Goal: Communication & Community: Answer question/provide support

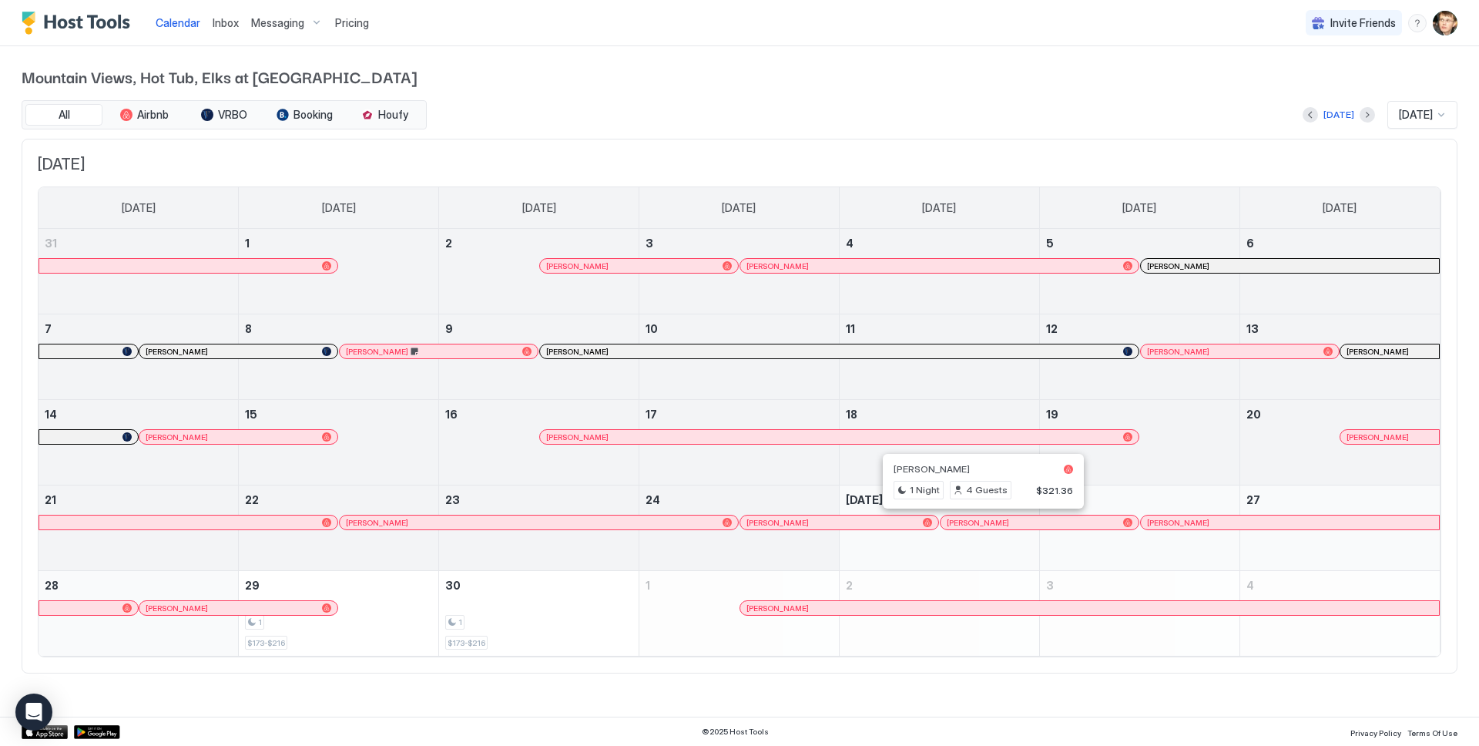
click at [982, 521] on div at bounding box center [981, 522] width 12 height 12
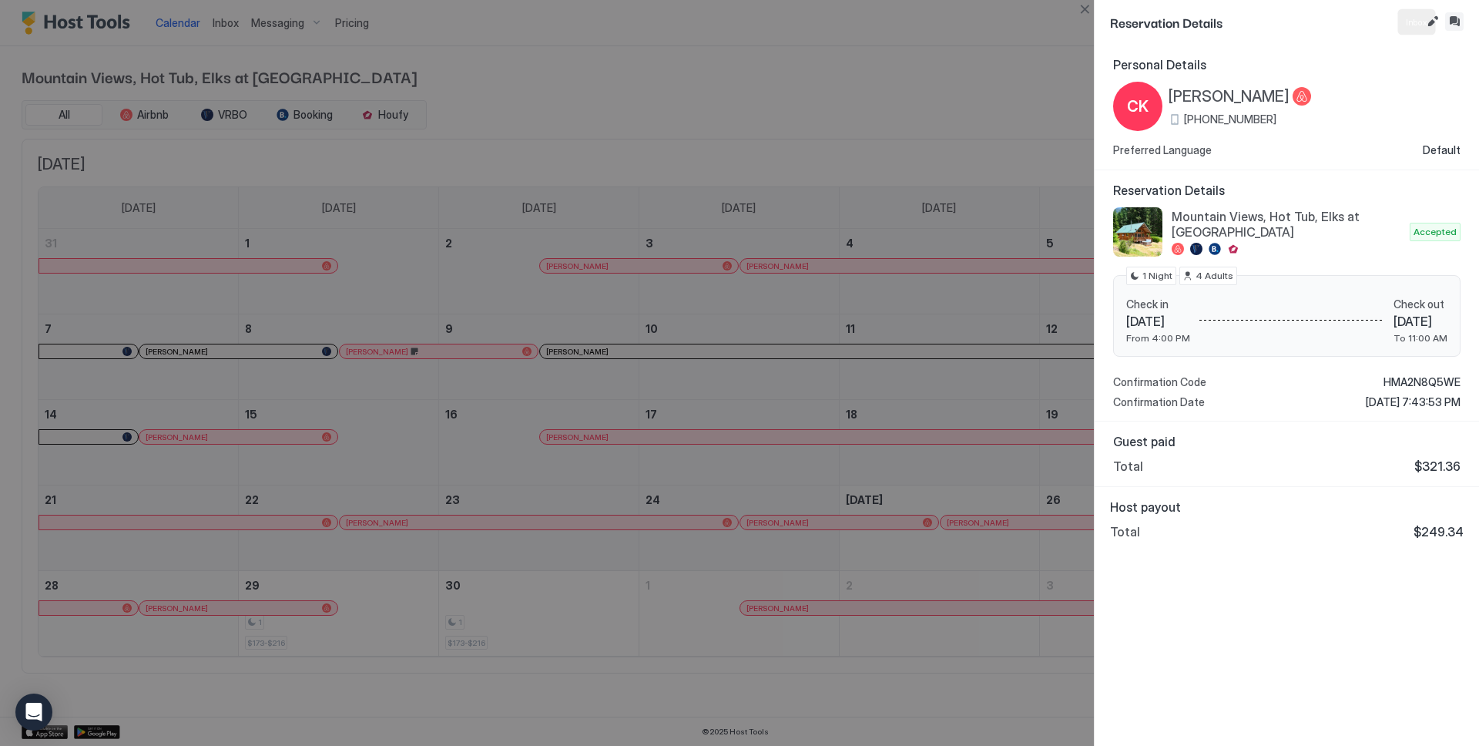
click at [1451, 26] on button "Inbox" at bounding box center [1454, 21] width 18 height 18
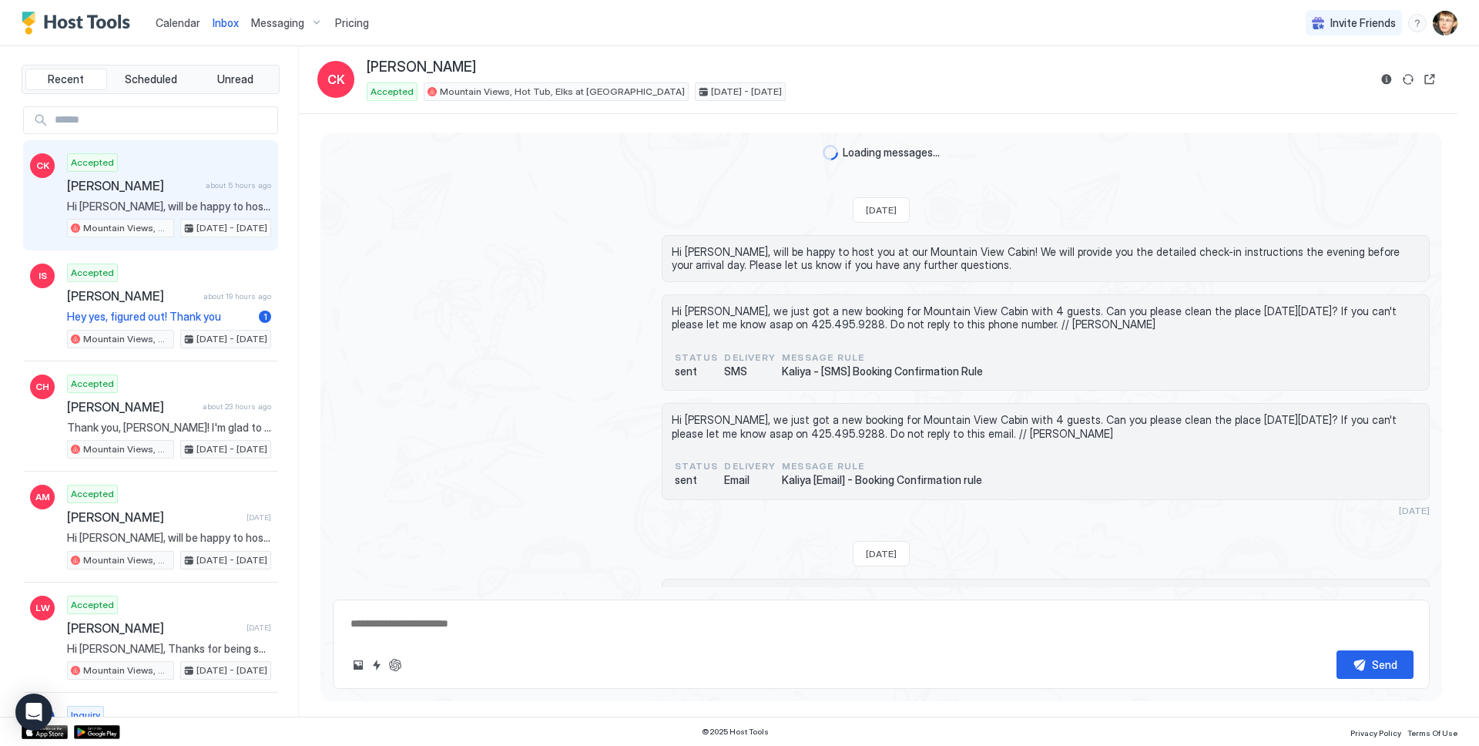
scroll to position [1422, 0]
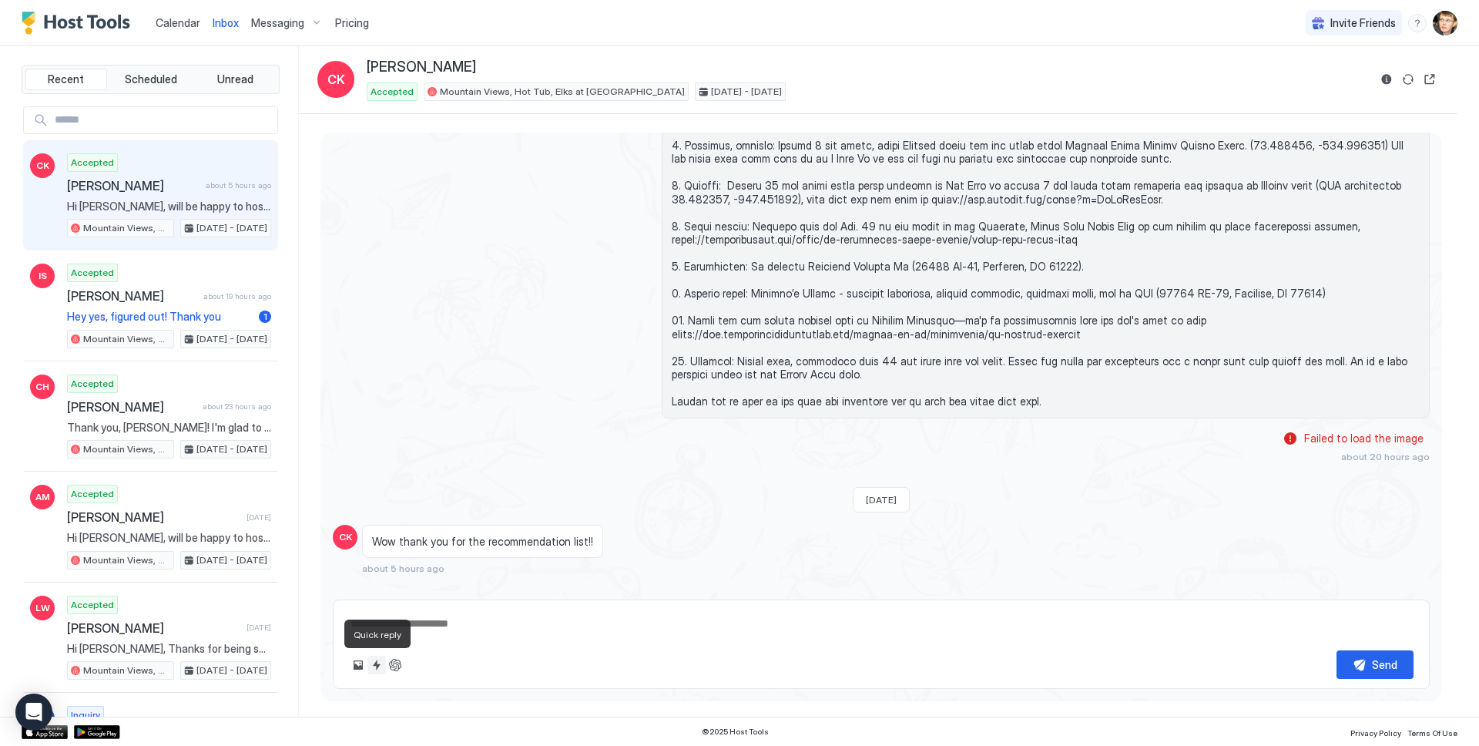
click at [374, 667] on button "Quick reply" at bounding box center [377, 665] width 18 height 18
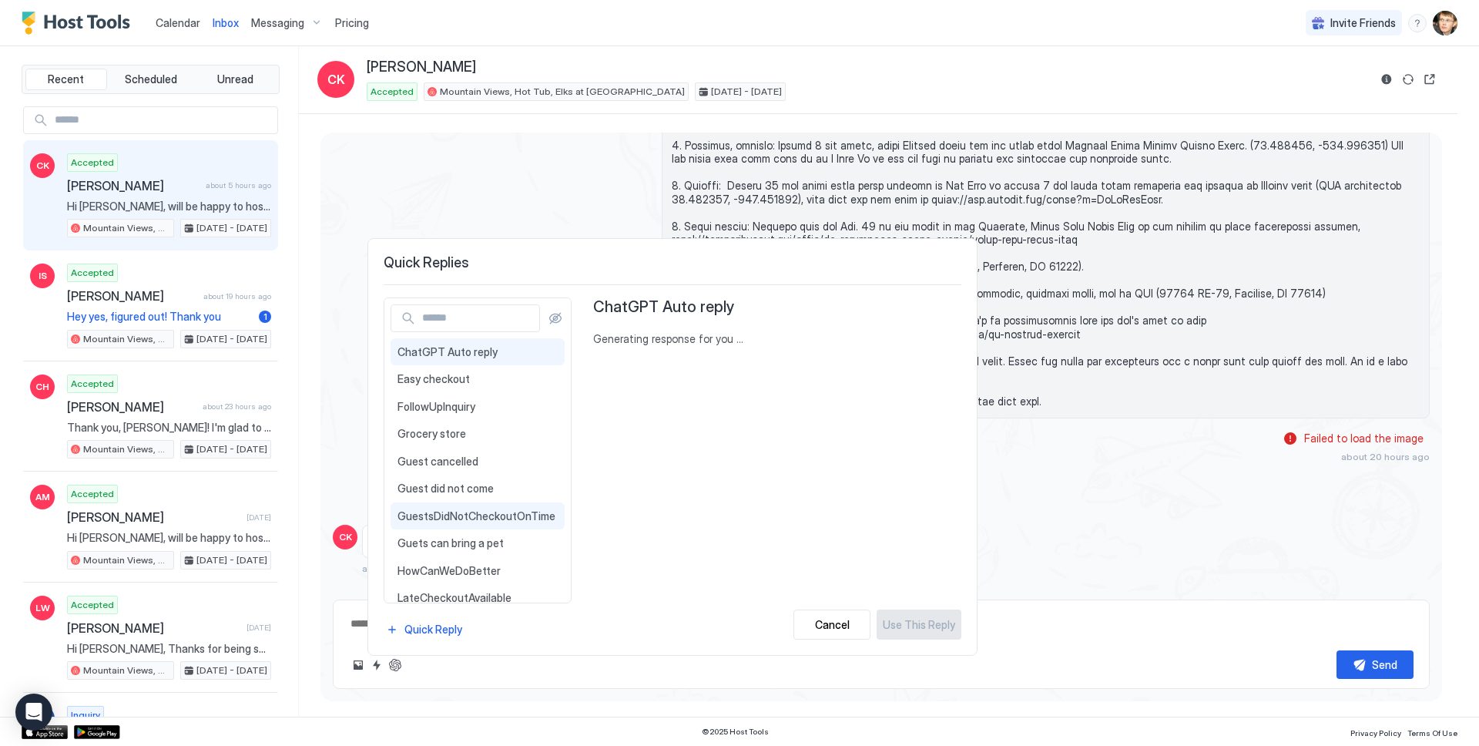
scroll to position [261, 0]
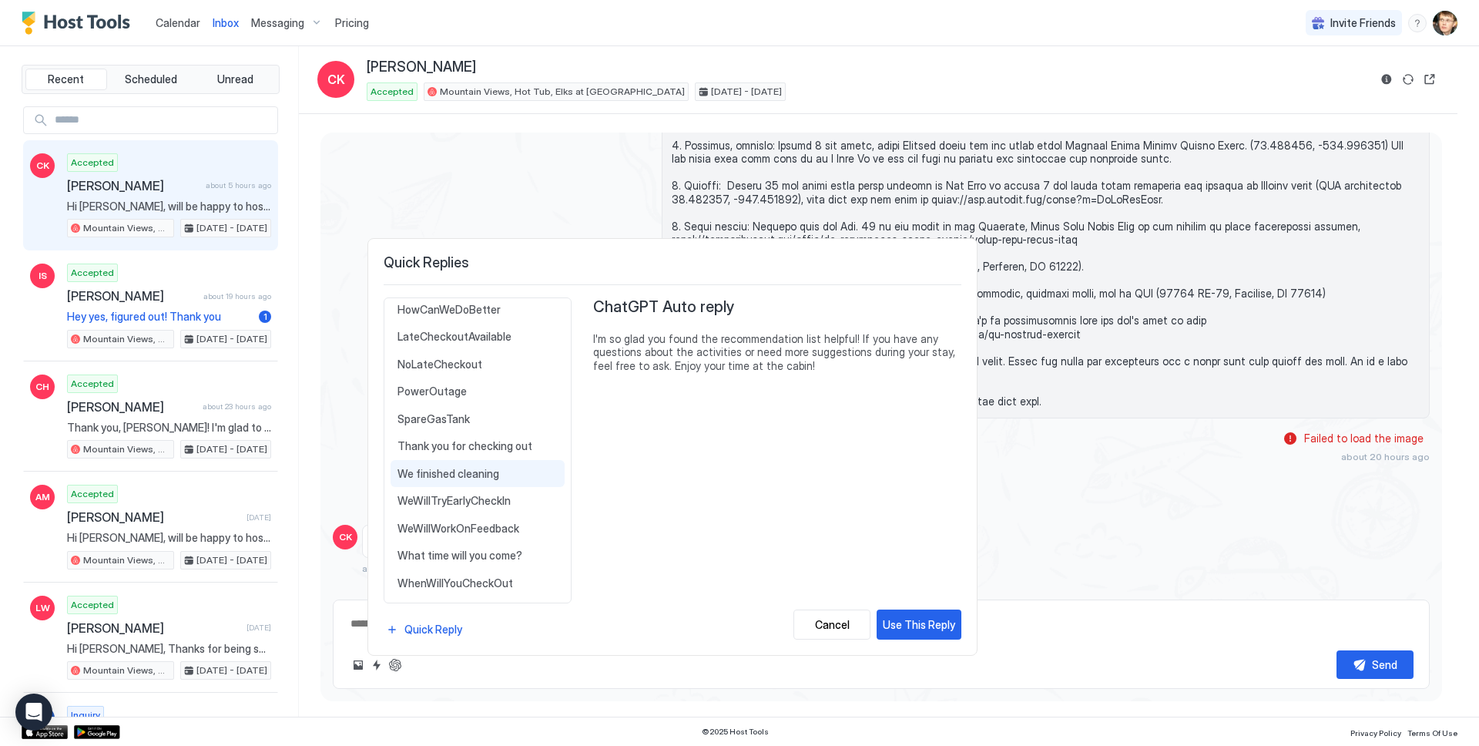
click at [470, 476] on span "We finished cleaning" at bounding box center [478, 474] width 160 height 14
click at [887, 614] on button "Use This Reply" at bounding box center [919, 624] width 85 height 30
type textarea "*"
type textarea "**********"
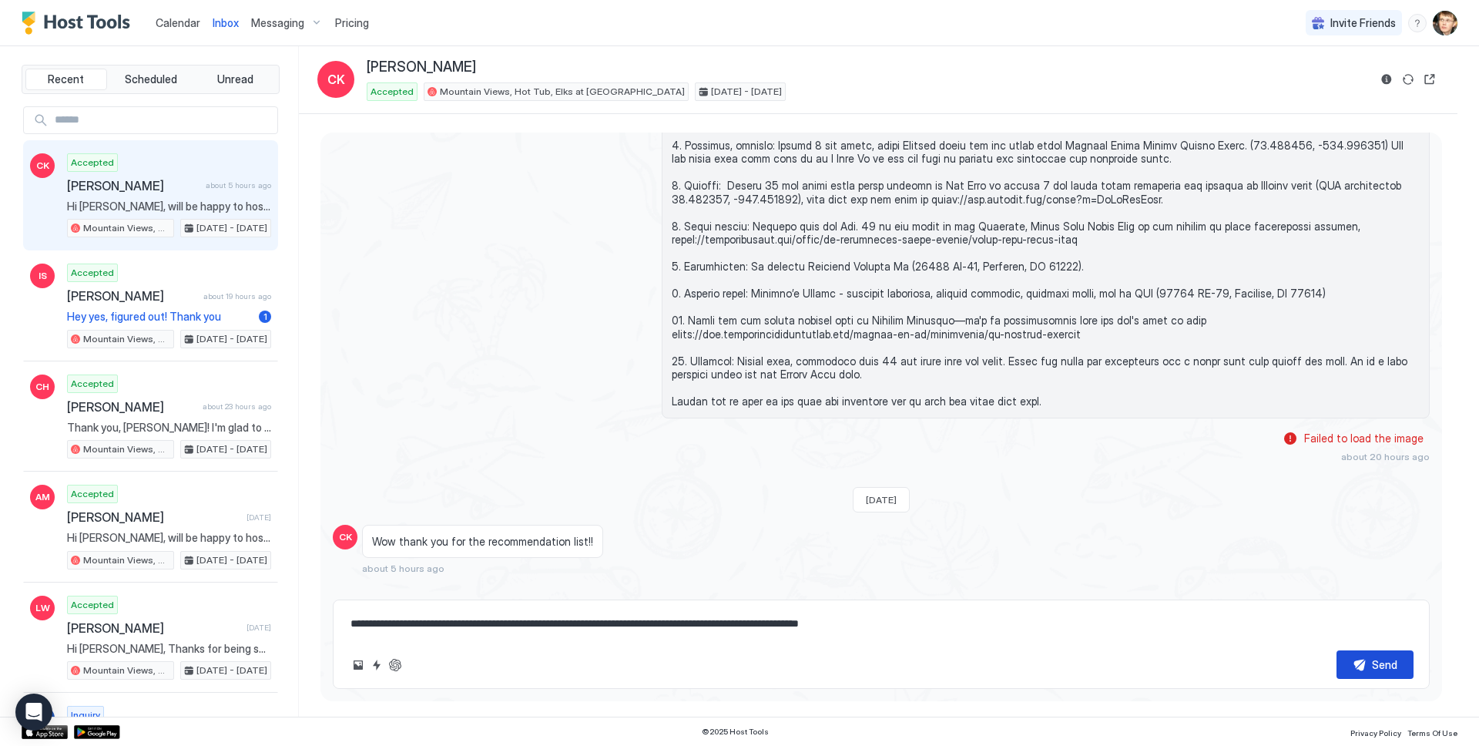
click at [1383, 660] on div "Send" at bounding box center [1384, 664] width 25 height 16
type textarea "*"
